Goal: Task Accomplishment & Management: Manage account settings

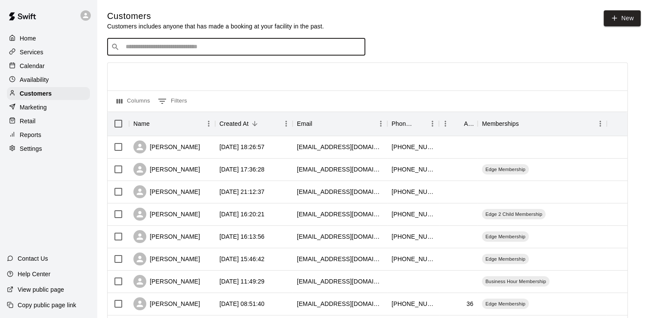
click at [42, 68] on p "Calendar" at bounding box center [32, 66] width 25 height 9
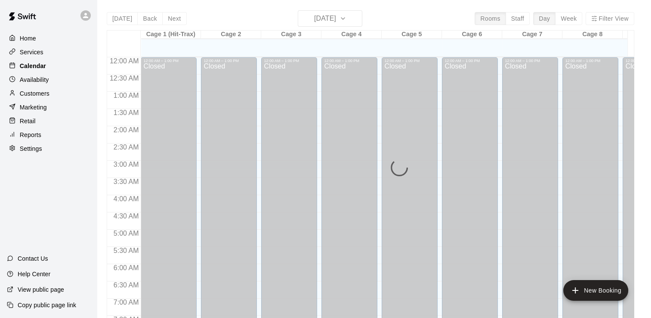
scroll to position [528, 0]
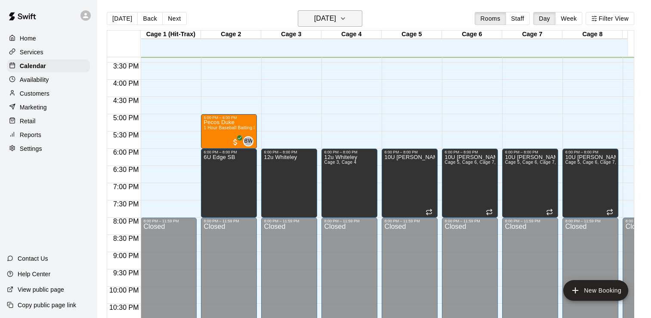
click at [336, 16] on h6 "[DATE]" at bounding box center [325, 18] width 22 height 12
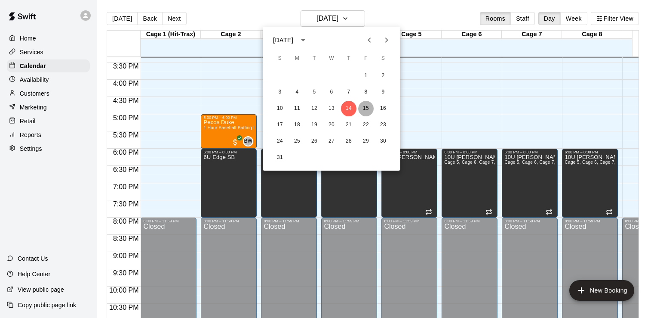
click at [370, 108] on button "15" at bounding box center [365, 108] width 15 height 15
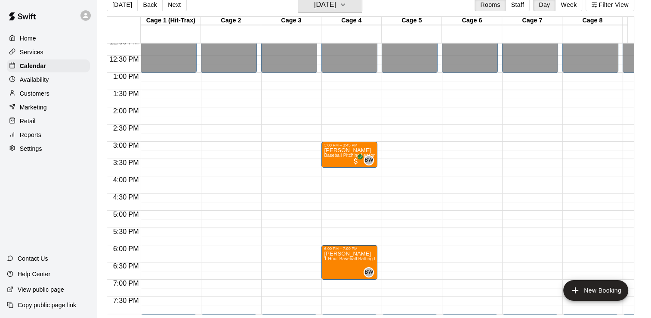
scroll to position [399, 0]
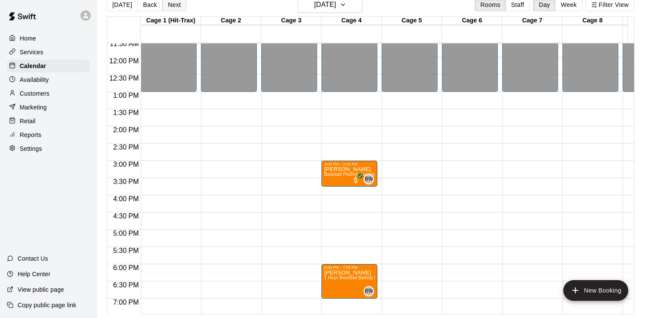
click at [174, 6] on button "Next" at bounding box center [174, 4] width 24 height 13
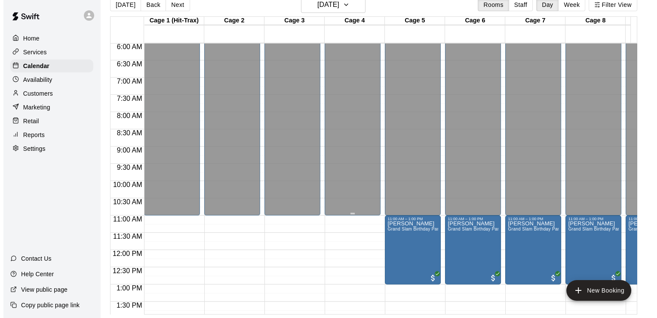
scroll to position [227, 0]
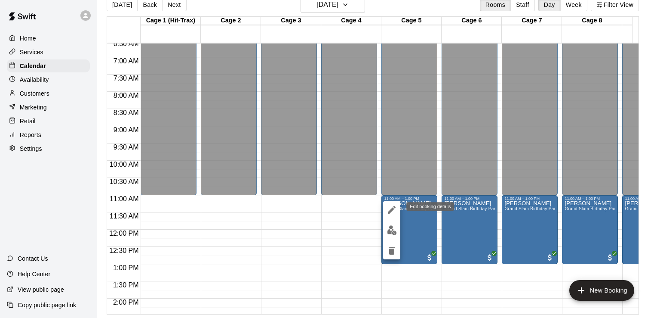
click at [393, 212] on icon "edit" at bounding box center [392, 209] width 10 height 10
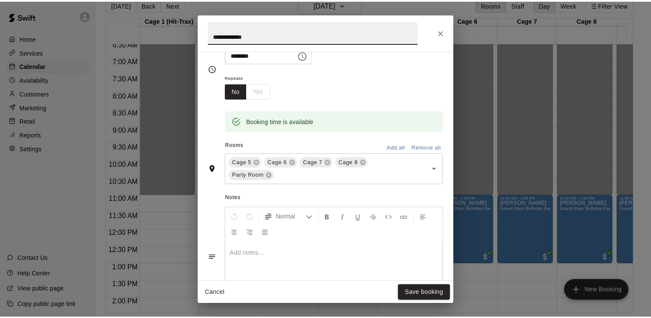
scroll to position [242, 0]
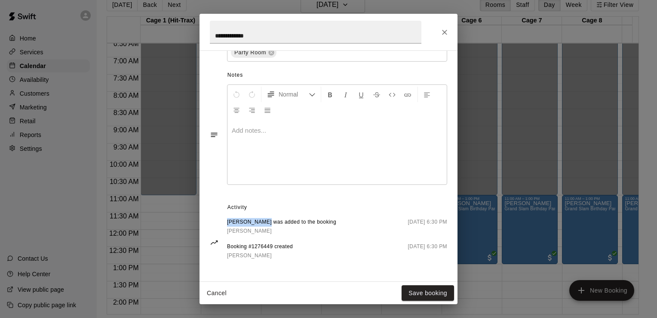
drag, startPoint x: 228, startPoint y: 221, endPoint x: 263, endPoint y: 222, distance: 34.9
click at [263, 222] on span "[PERSON_NAME] was added to the booking" at bounding box center [281, 222] width 109 height 9
drag, startPoint x: 263, startPoint y: 222, endPoint x: 252, endPoint y: 219, distance: 11.3
copy span "[PERSON_NAME]"
click at [447, 33] on icon "Close" at bounding box center [445, 32] width 9 height 9
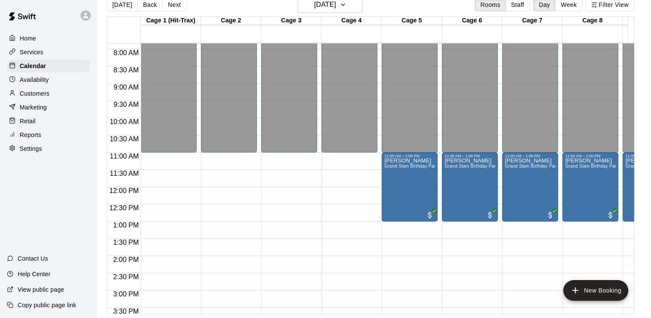
scroll to position [218, 0]
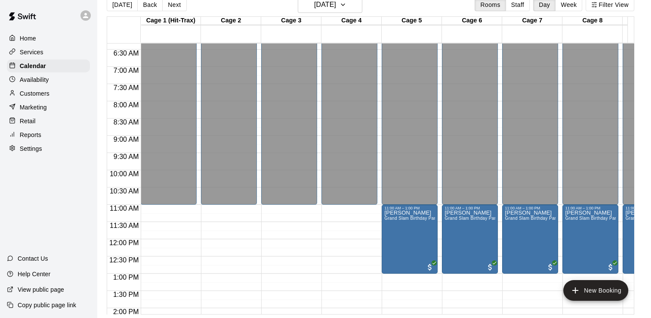
drag, startPoint x: 42, startPoint y: 95, endPoint x: 46, endPoint y: 88, distance: 7.7
click at [42, 95] on p "Customers" at bounding box center [35, 93] width 30 height 9
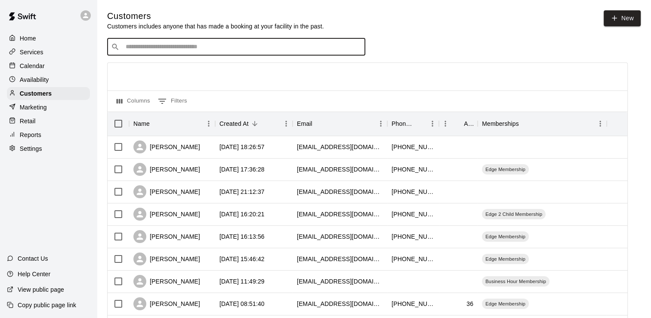
paste input "**********"
type input "**********"
click at [163, 71] on div "[PERSON_NAME] [EMAIL_ADDRESS][DOMAIN_NAME]" at bounding box center [177, 71] width 93 height 19
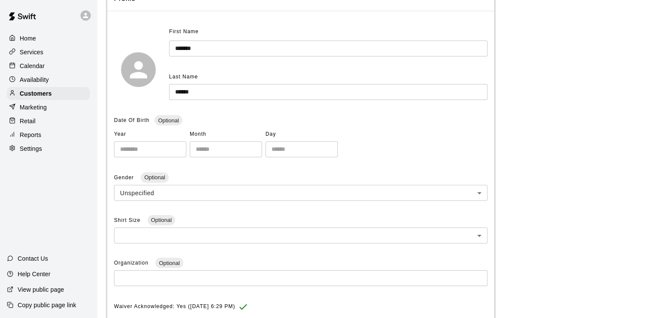
scroll to position [255, 0]
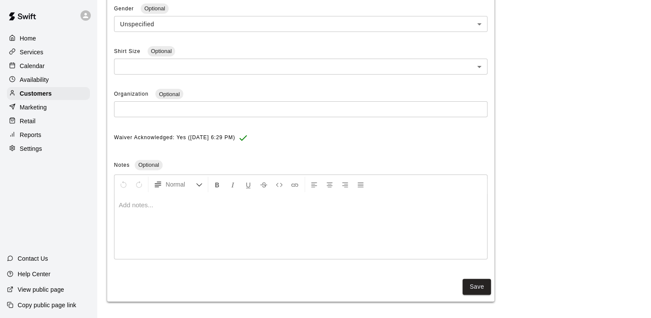
click at [33, 68] on p "Calendar" at bounding box center [32, 66] width 25 height 9
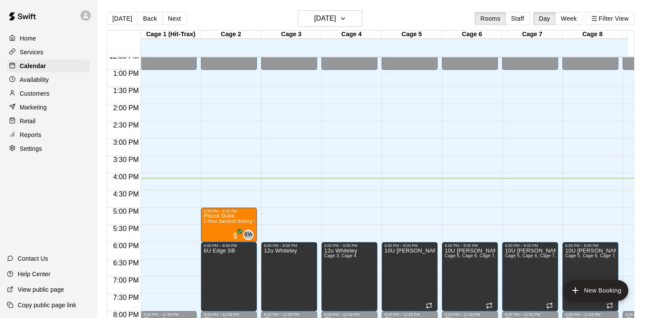
scroll to position [400, 0]
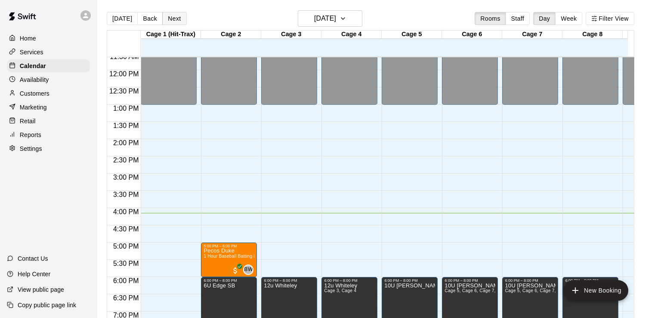
click at [170, 22] on button "Next" at bounding box center [174, 18] width 24 height 13
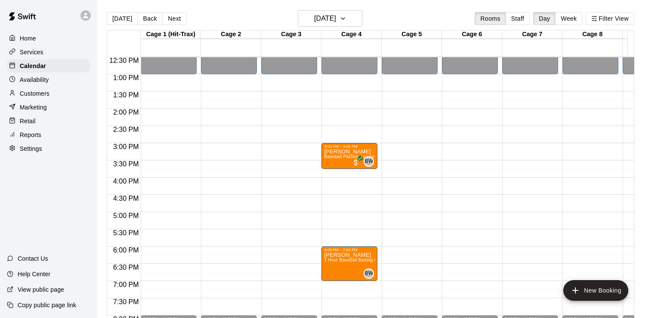
scroll to position [443, 0]
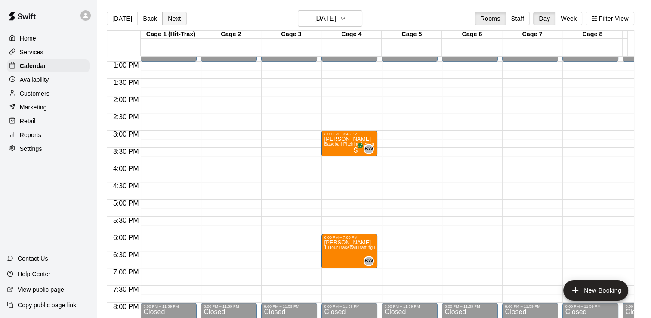
click at [170, 20] on button "Next" at bounding box center [174, 18] width 24 height 13
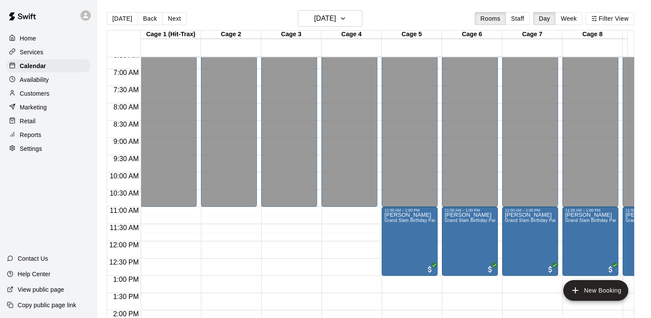
scroll to position [228, 0]
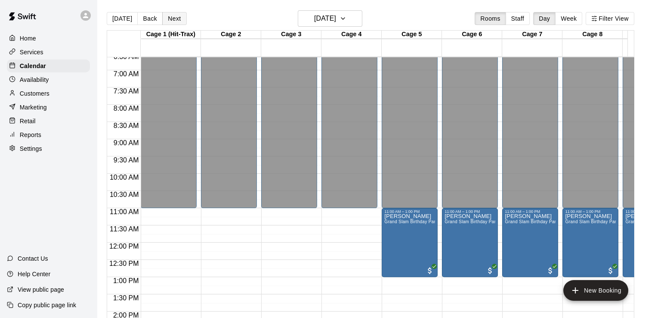
click at [173, 20] on button "Next" at bounding box center [174, 18] width 24 height 13
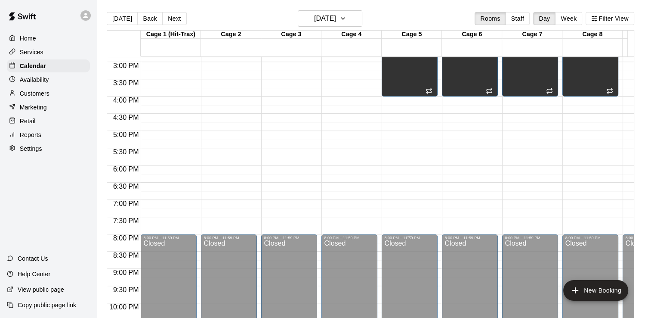
scroll to position [433, 0]
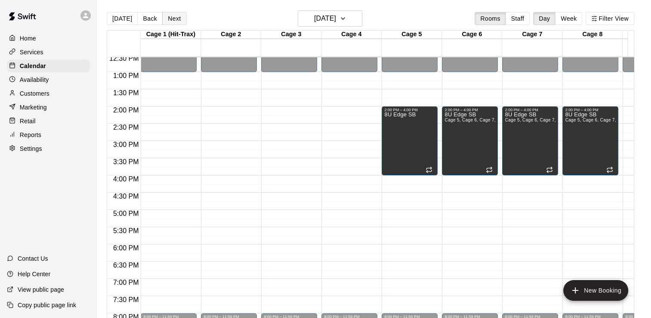
click at [176, 17] on button "Next" at bounding box center [174, 18] width 24 height 13
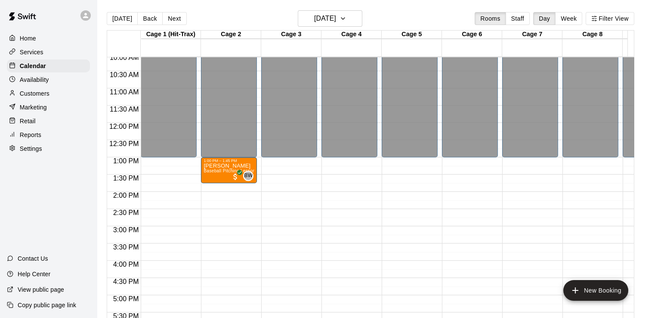
scroll to position [347, 0]
